Goal: Task Accomplishment & Management: Manage account settings

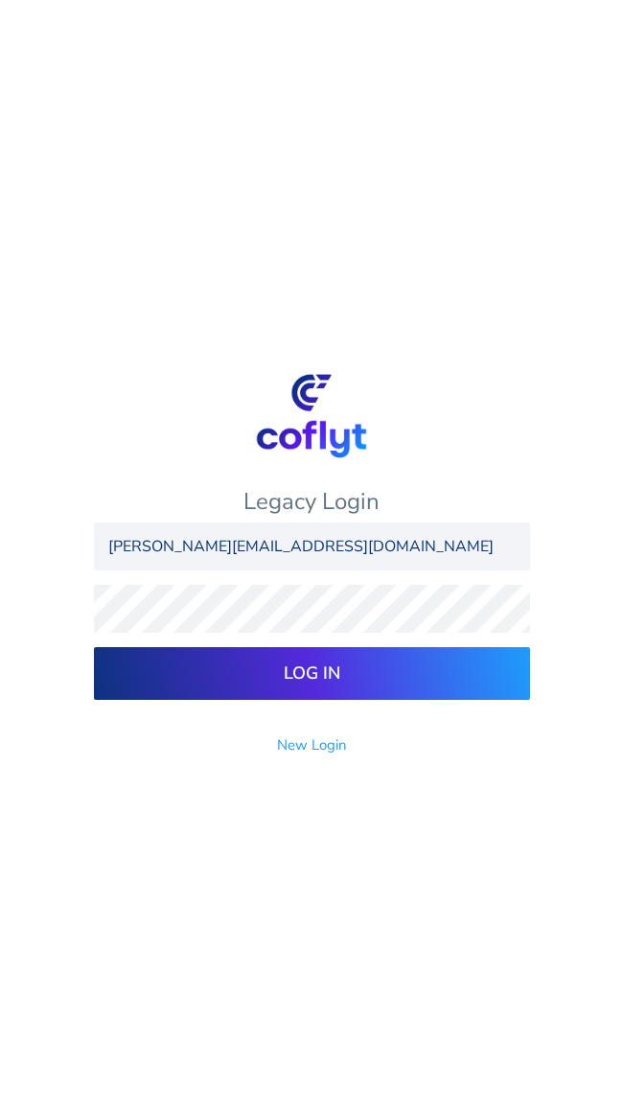
type input "[PERSON_NAME][EMAIL_ADDRESS][DOMAIN_NAME]"
click at [94, 647] on input "Log In" at bounding box center [312, 673] width 436 height 53
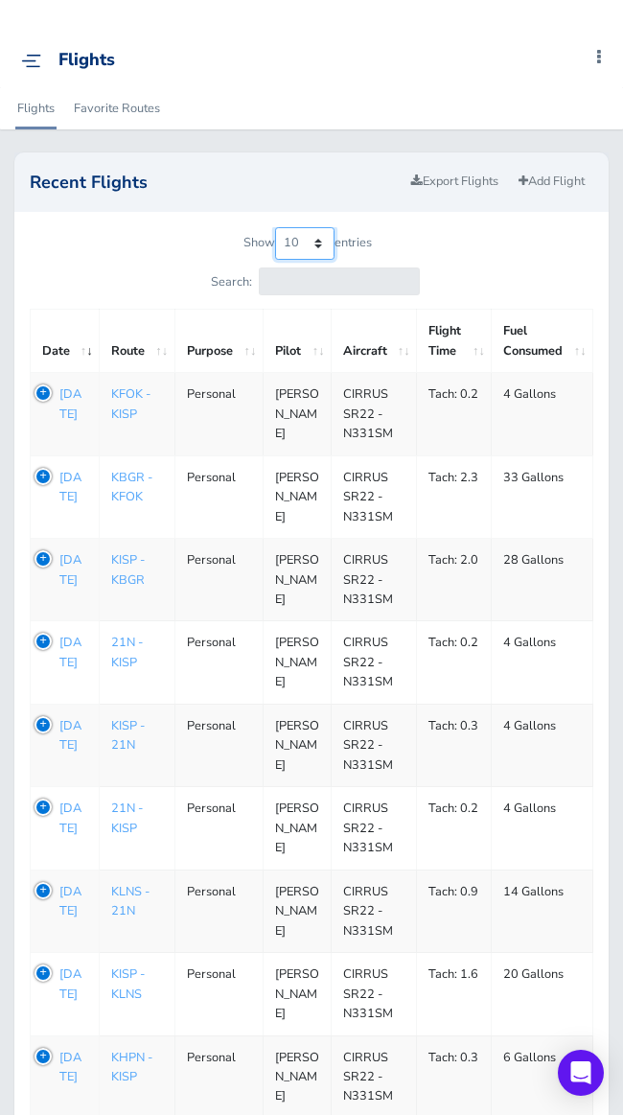
select select "100"
click option "100" at bounding box center [0, 0] width 0 height 0
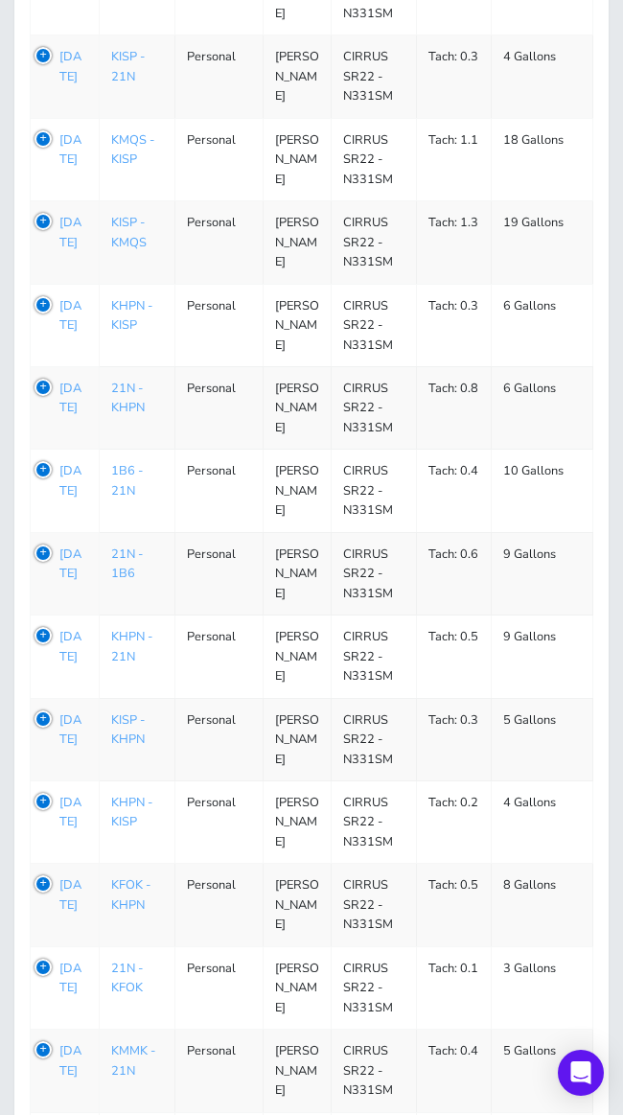
scroll to position [5991, 0]
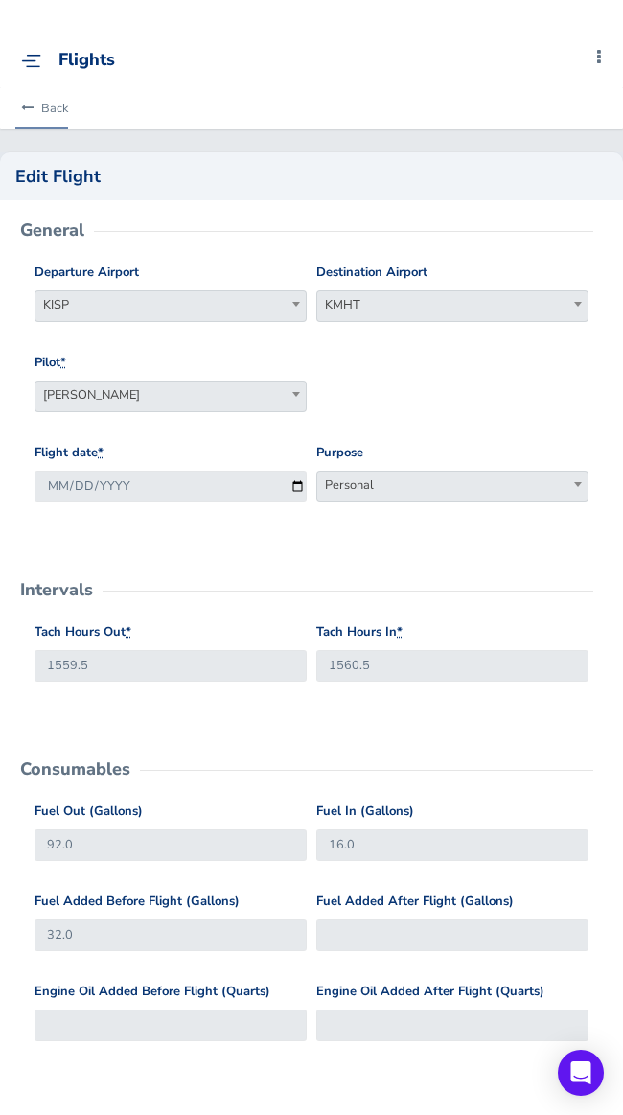
click at [25, 109] on icon at bounding box center [27, 109] width 12 height 12
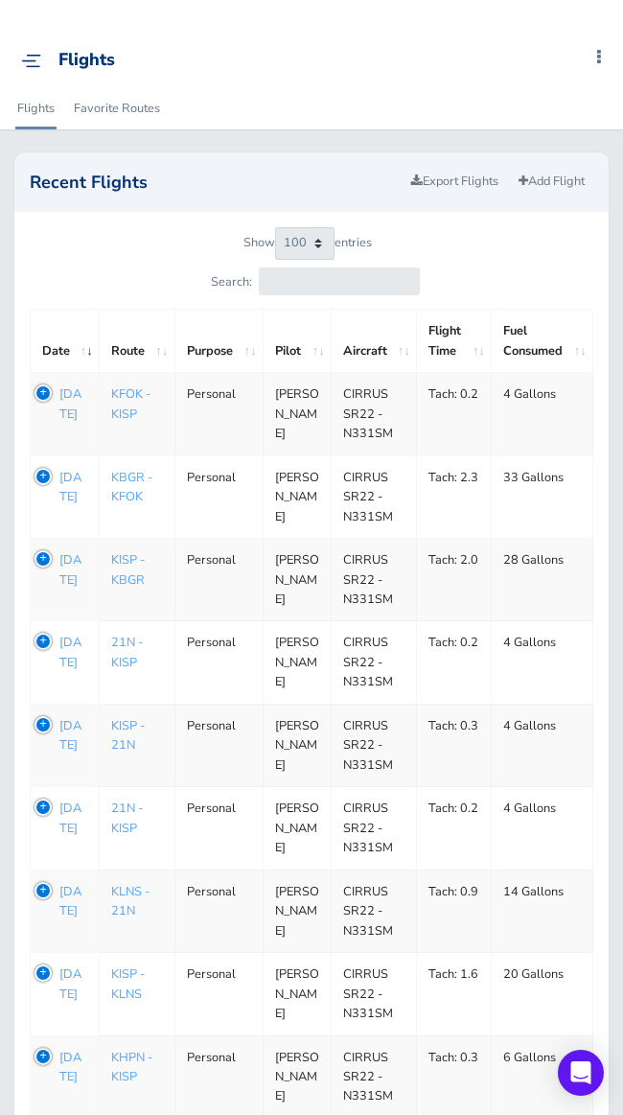
select select "100"
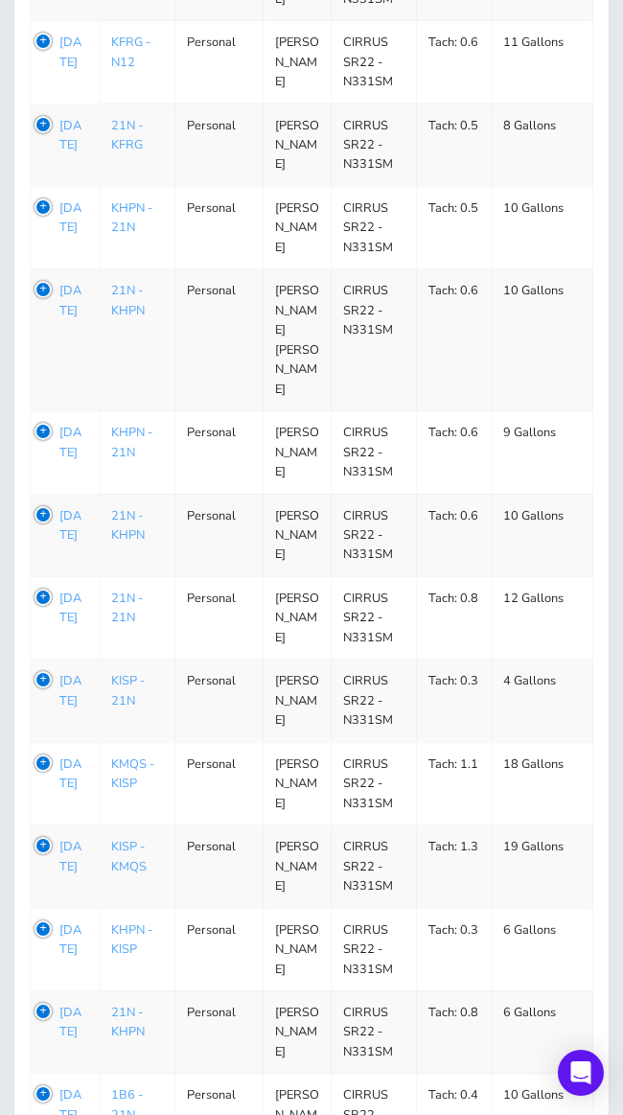
scroll to position [5324, 0]
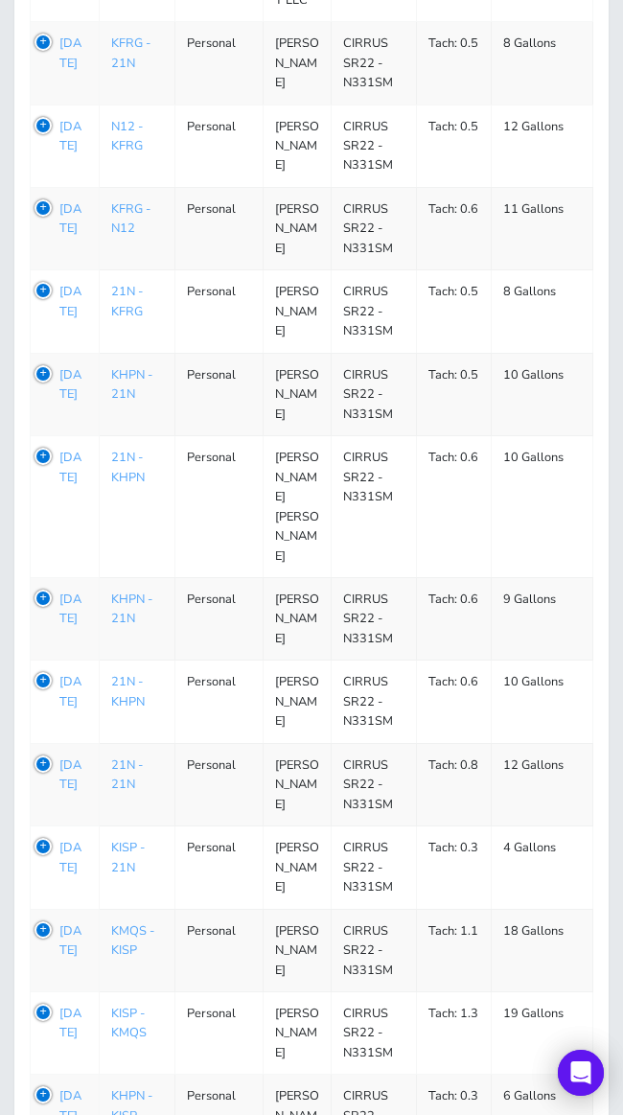
scroll to position [5200, 0]
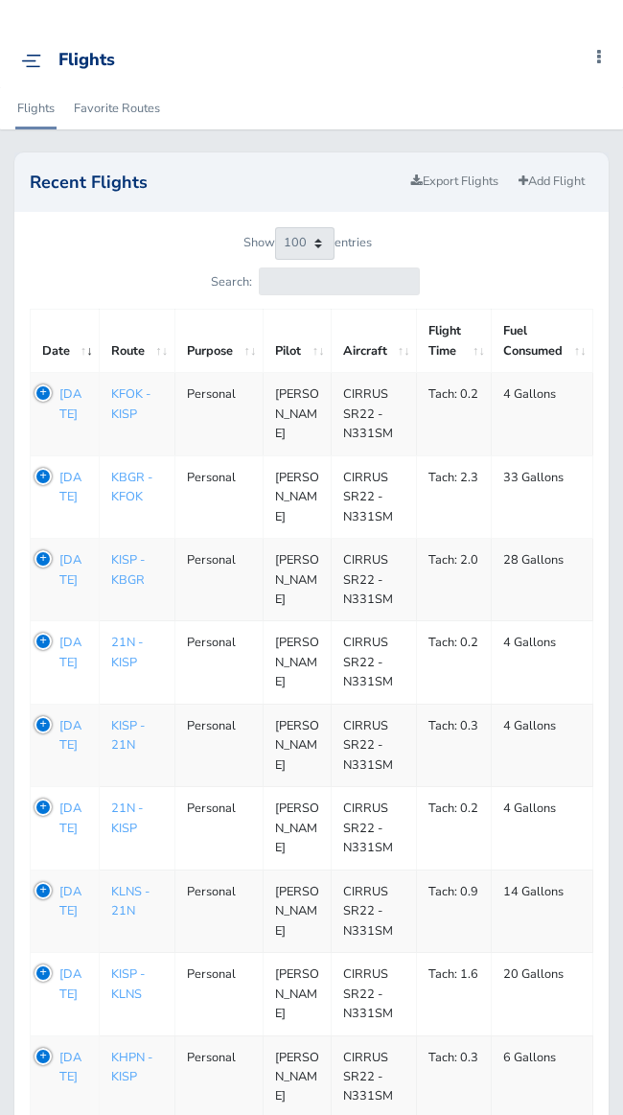
select select "100"
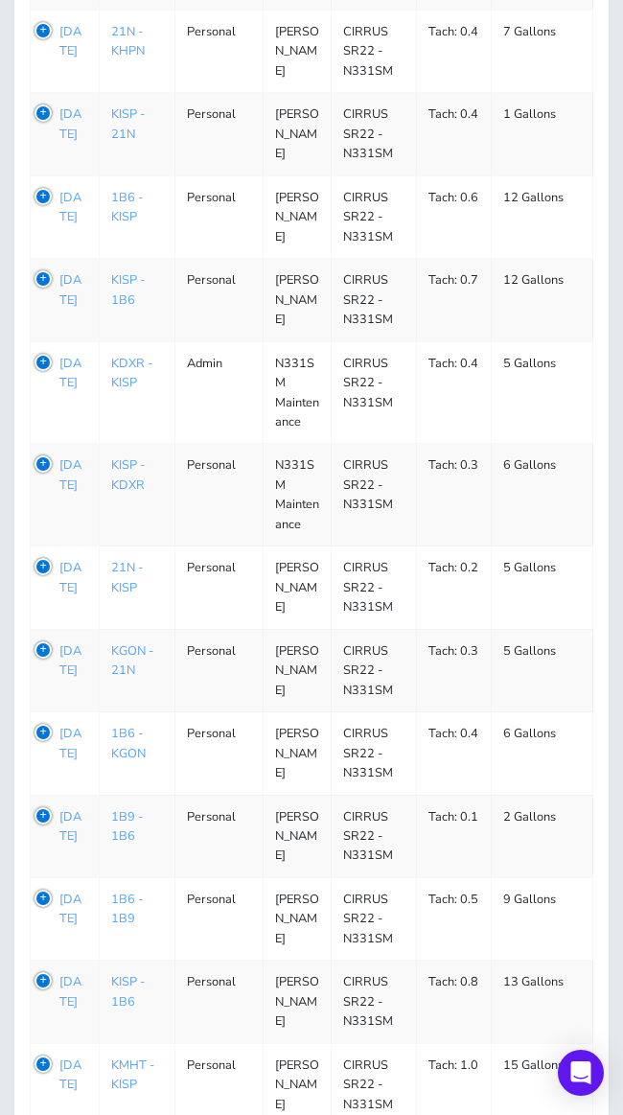
scroll to position [3282, 0]
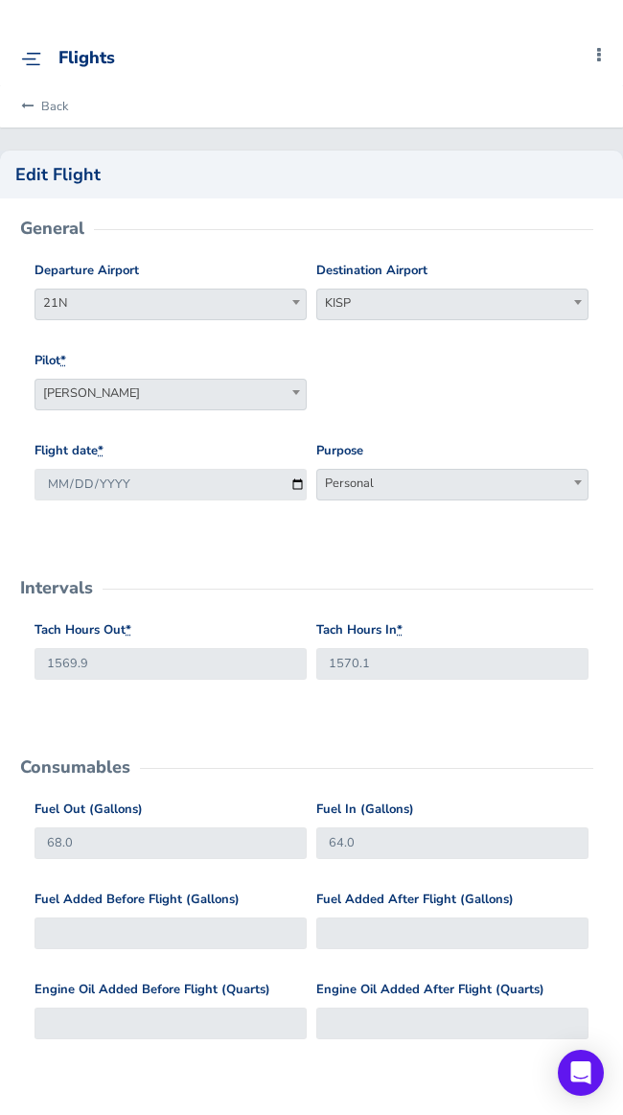
scroll to position [3282, 0]
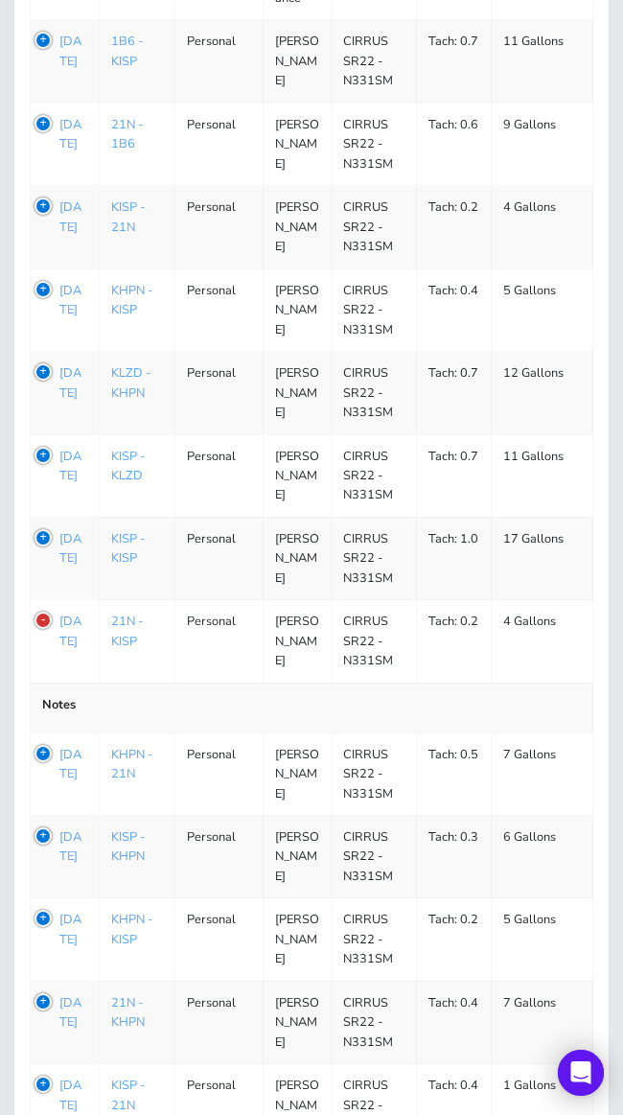
scroll to position [2348, 0]
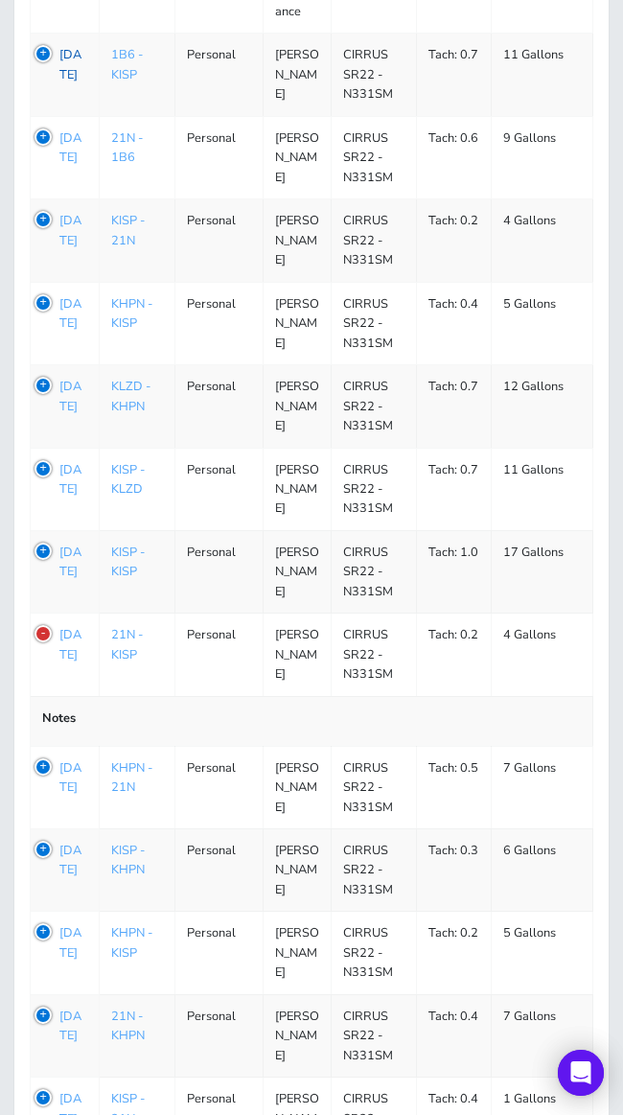
click at [78, 84] on p "Aug 03, 2025" at bounding box center [73, 64] width 28 height 39
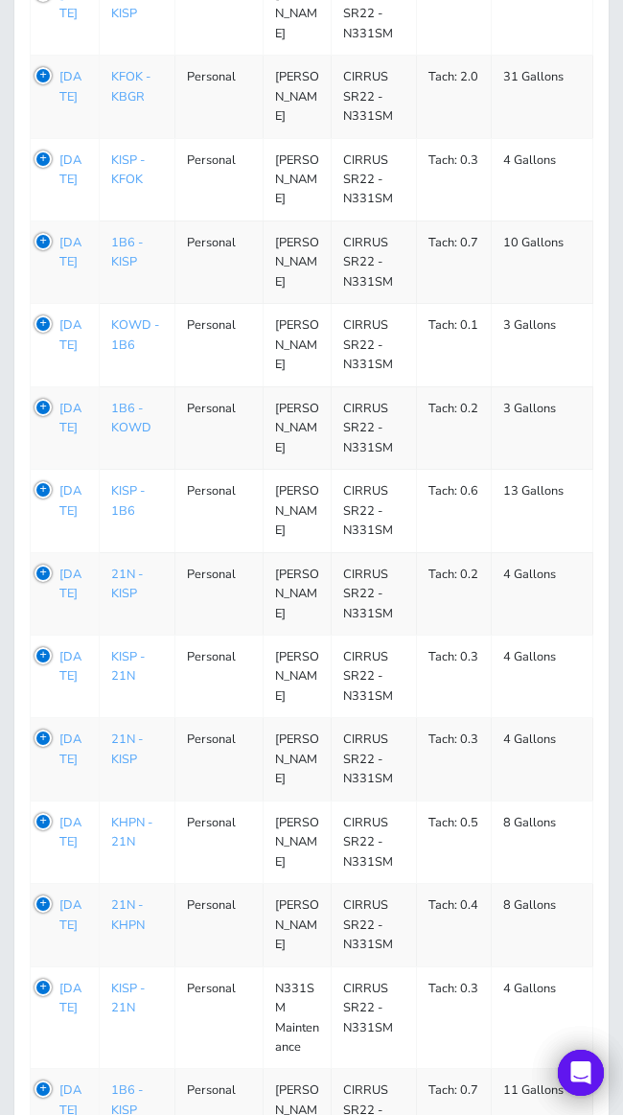
scroll to position [1311, 0]
click at [68, 273] on p "Aug 10, 2025" at bounding box center [73, 253] width 28 height 39
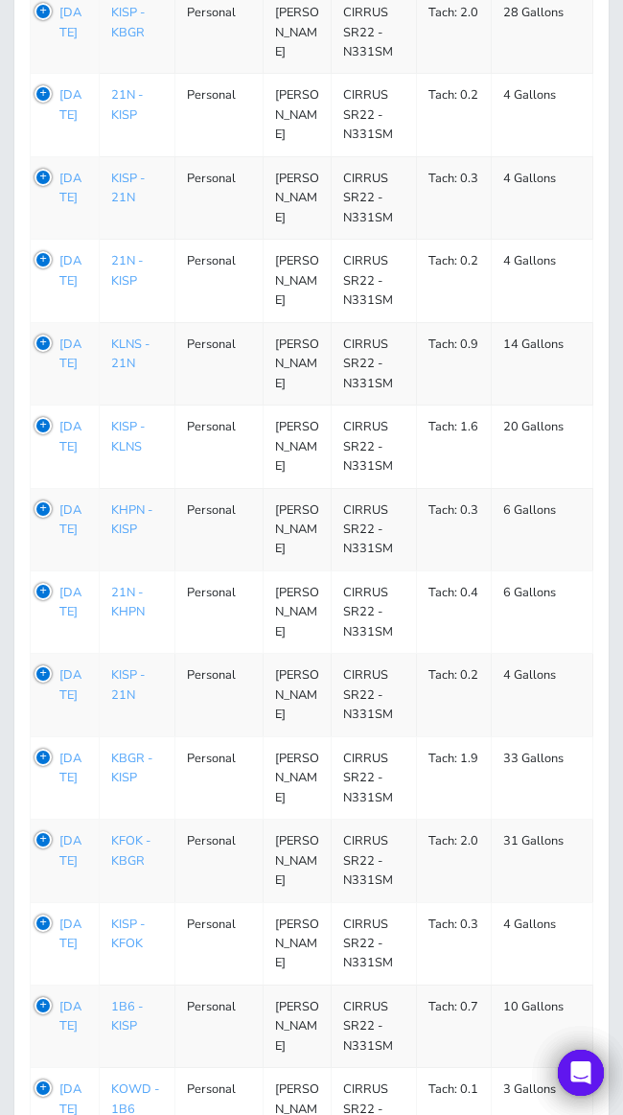
scroll to position [551, 0]
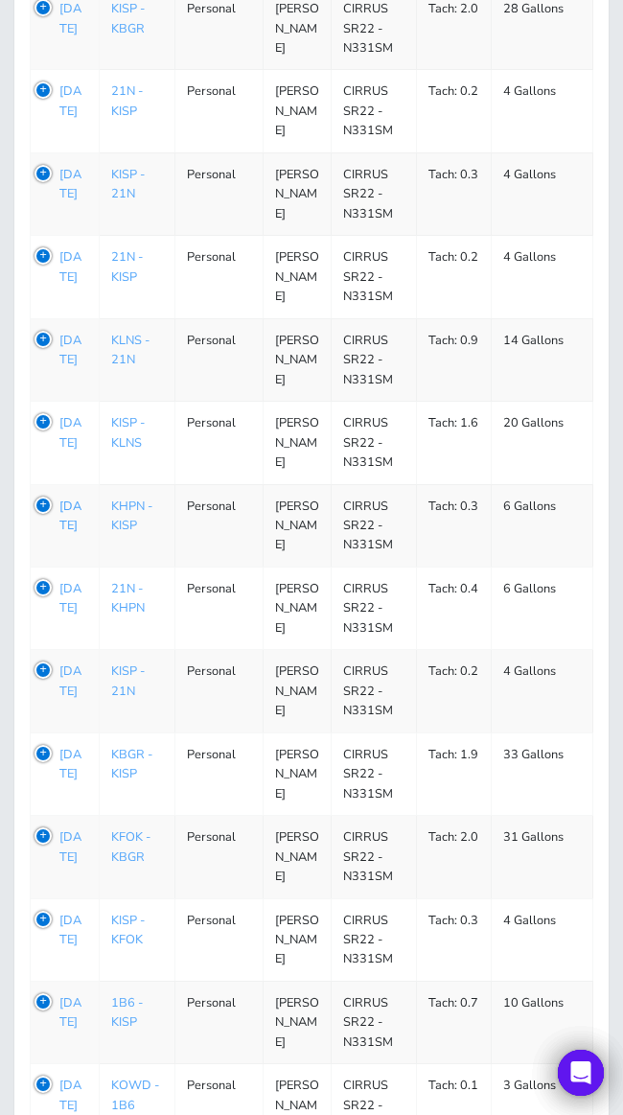
click at [73, 536] on p "Aug 10, 2025" at bounding box center [73, 516] width 28 height 39
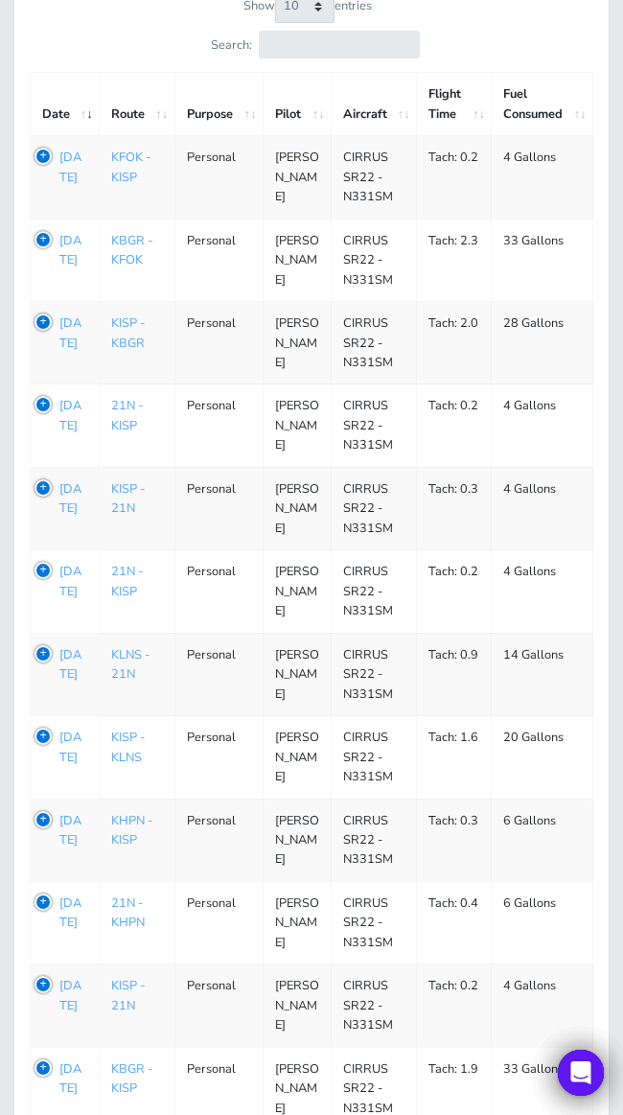
scroll to position [249, 0]
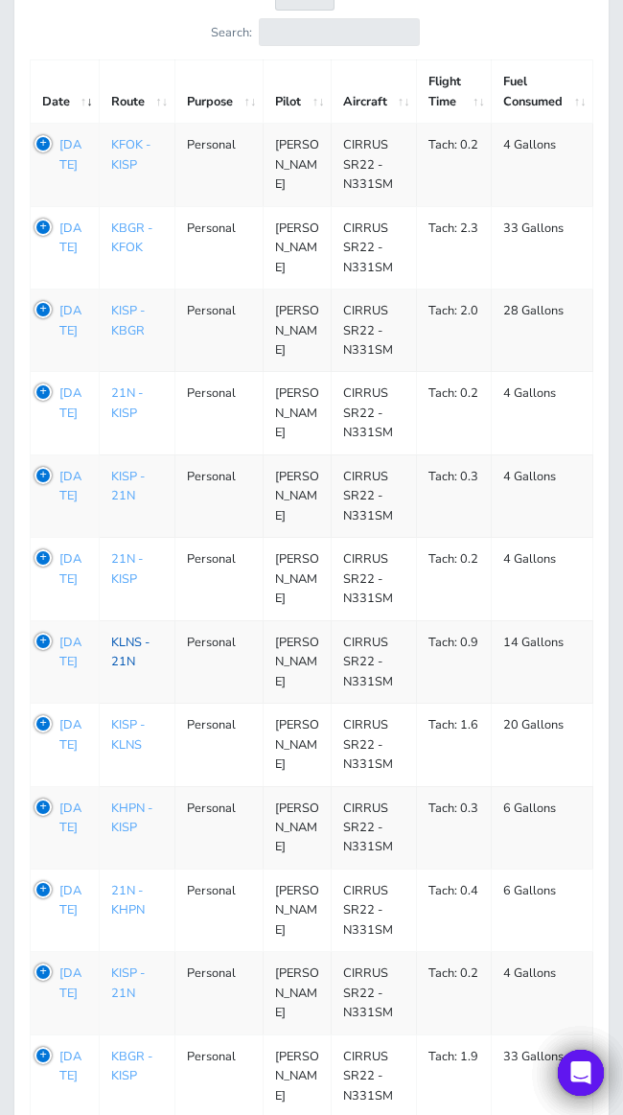
click at [126, 670] on link "KLNS - 21N" at bounding box center [130, 652] width 38 height 36
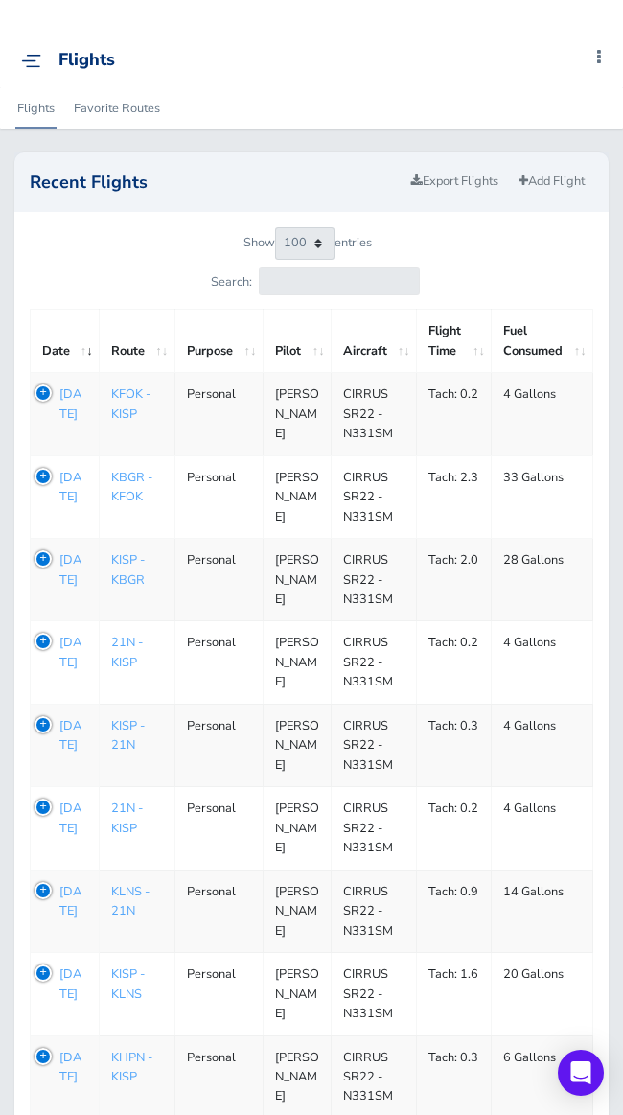
select select "100"
click at [77, 393] on p "[DATE]" at bounding box center [73, 404] width 28 height 39
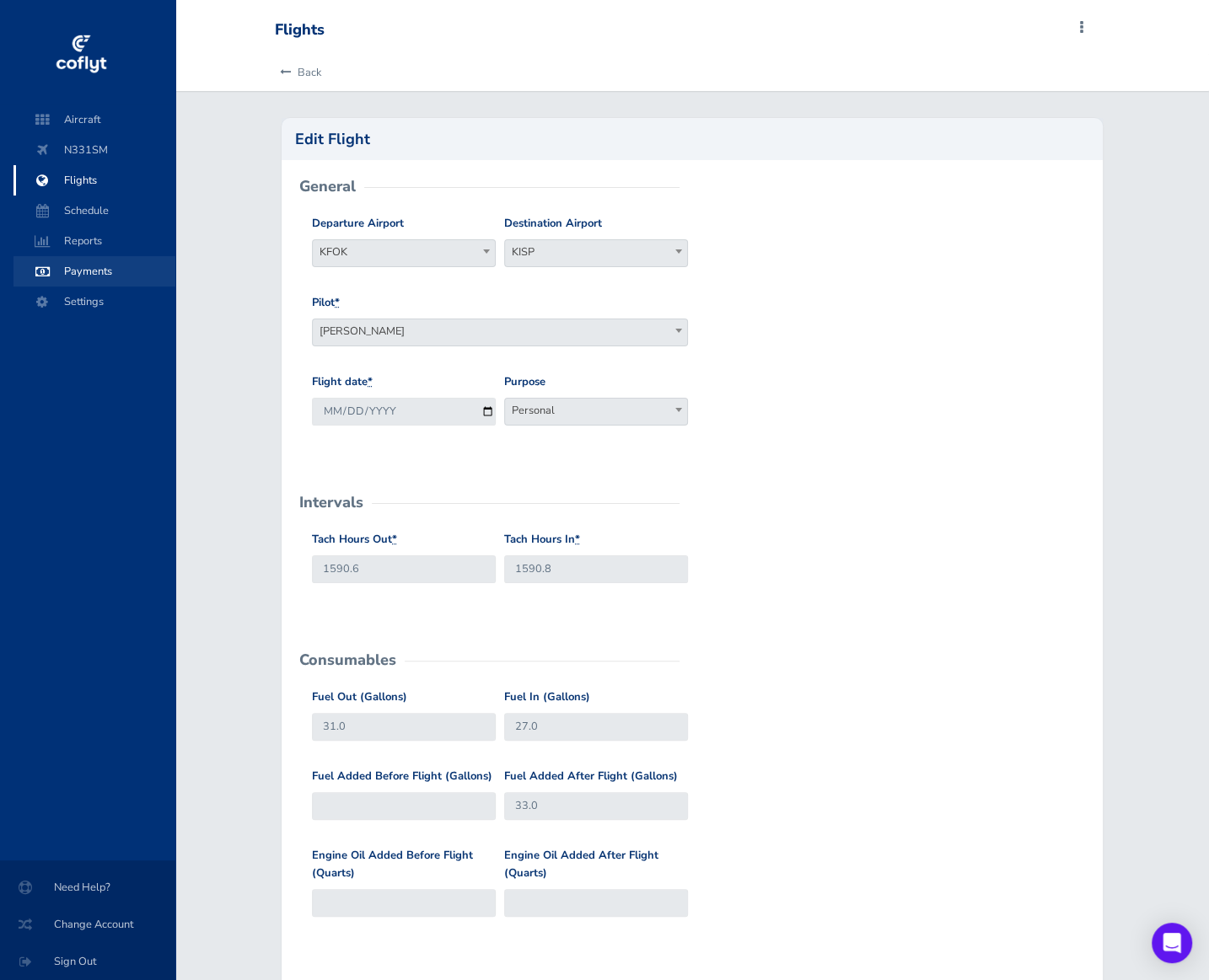
click at [87, 278] on span "Payments" at bounding box center [95, 272] width 128 height 31
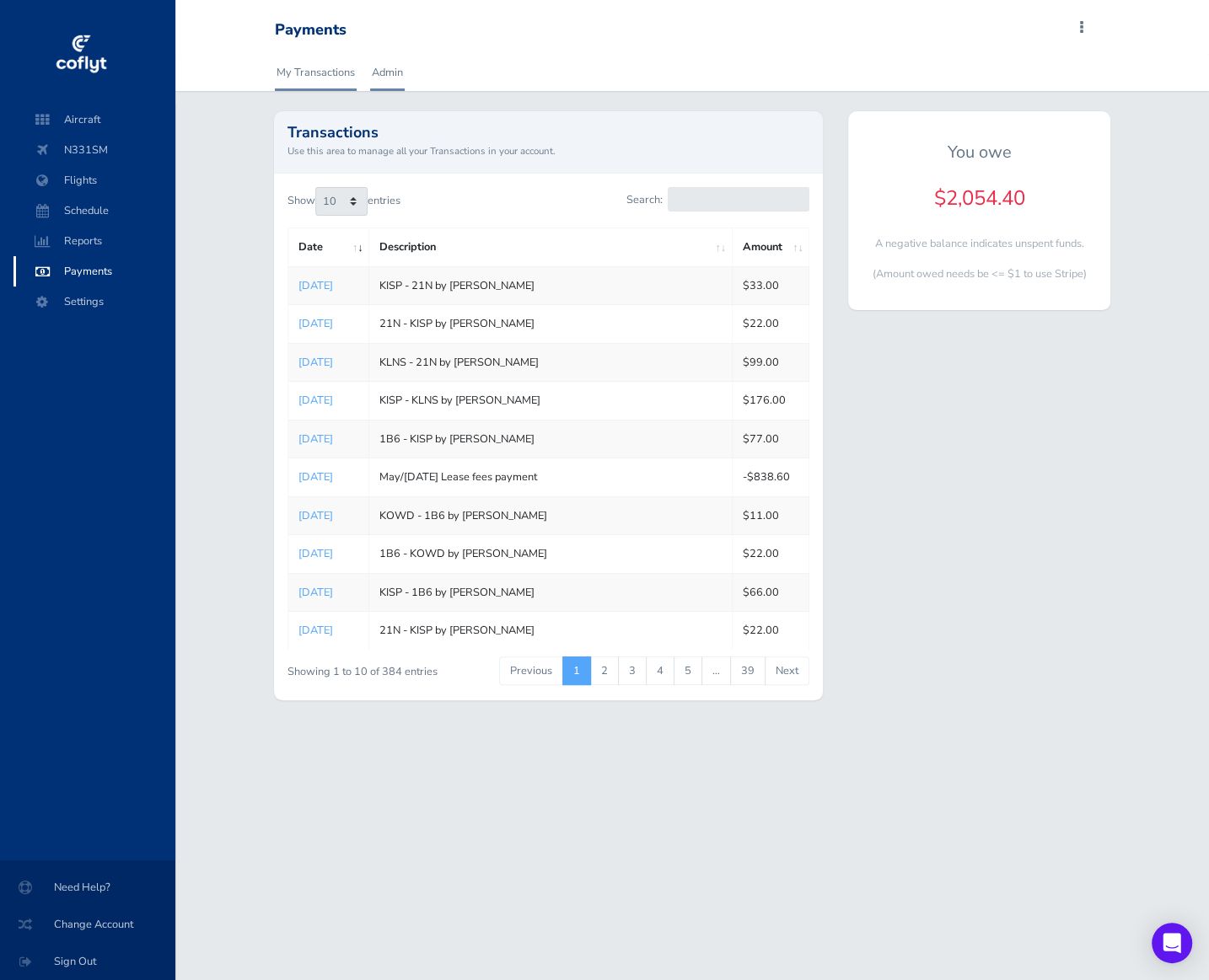
click at [380, 72] on link "Admin" at bounding box center [387, 72] width 34 height 37
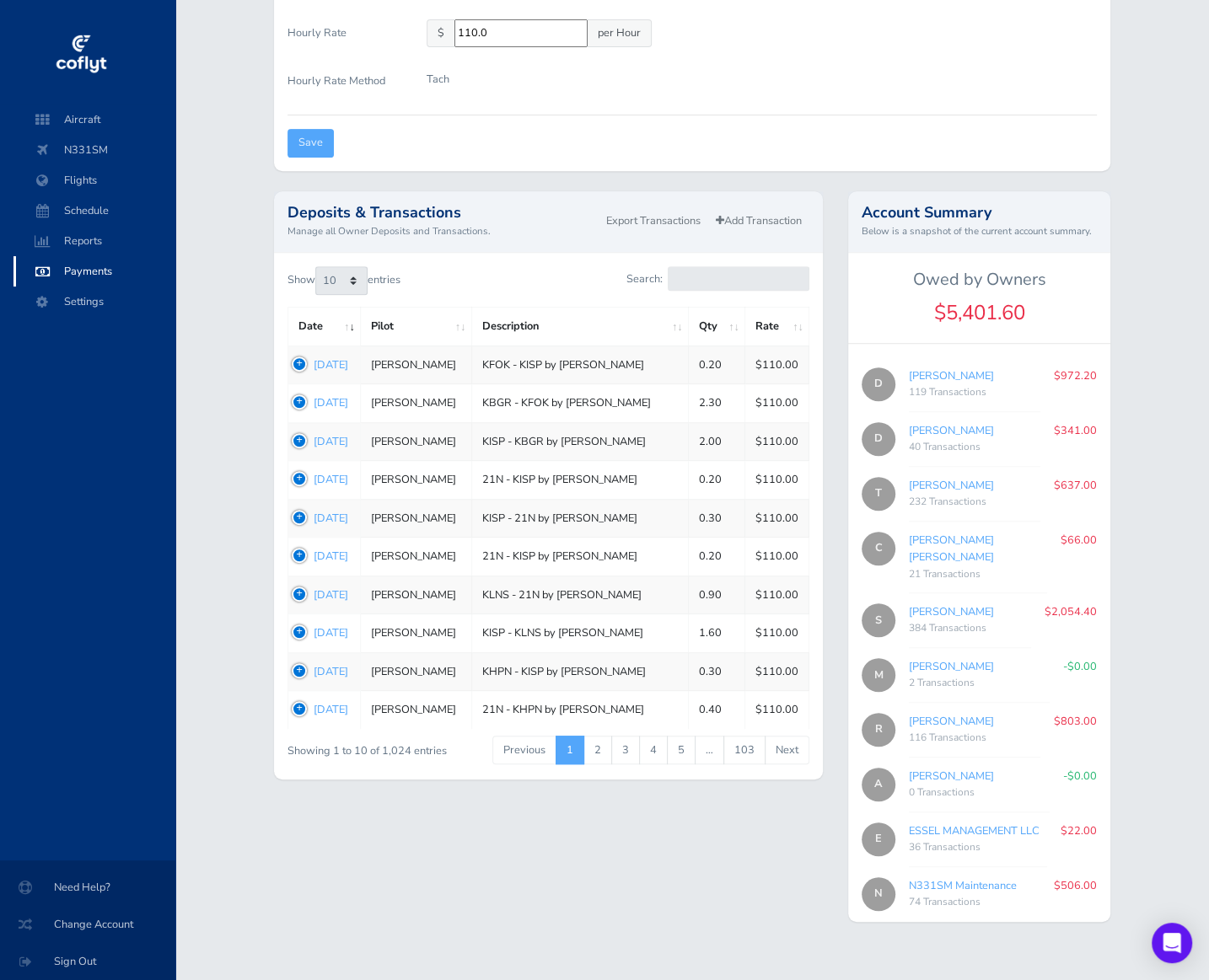
scroll to position [456, 0]
